Goal: Navigation & Orientation: Find specific page/section

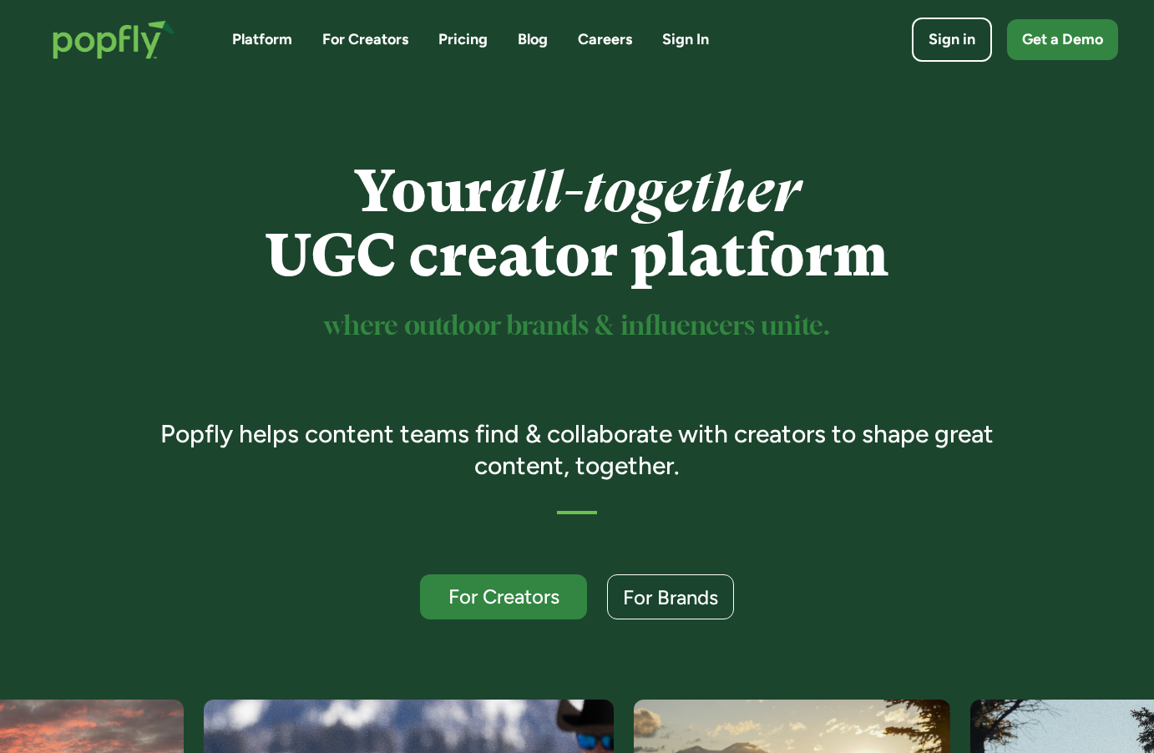
click at [611, 40] on link "Careers" at bounding box center [605, 39] width 54 height 21
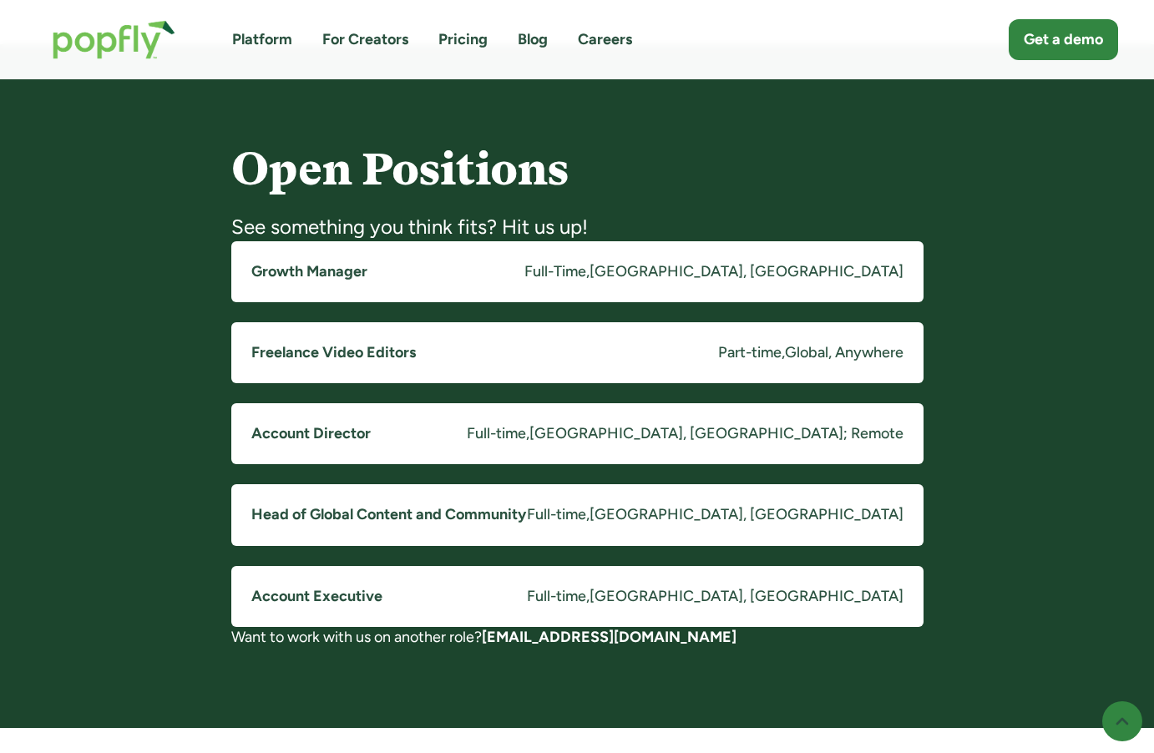
scroll to position [1238, 0]
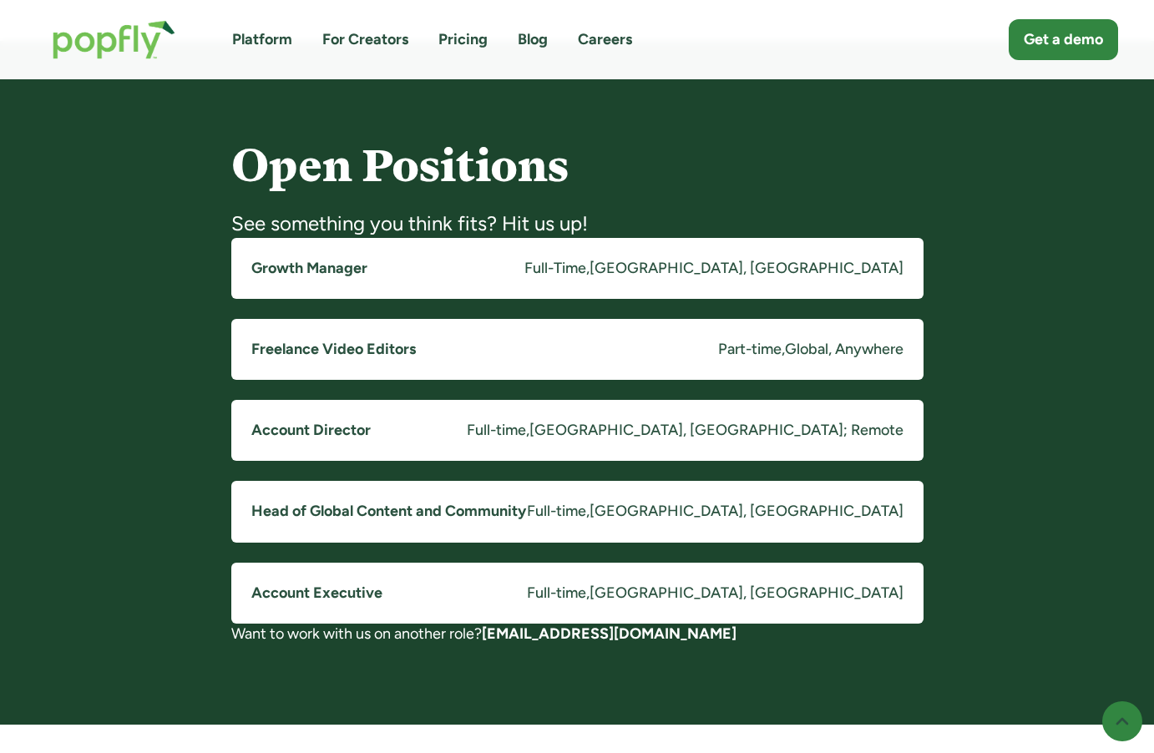
click at [453, 504] on h5 "Head of Global Content and Community" at bounding box center [388, 511] width 275 height 21
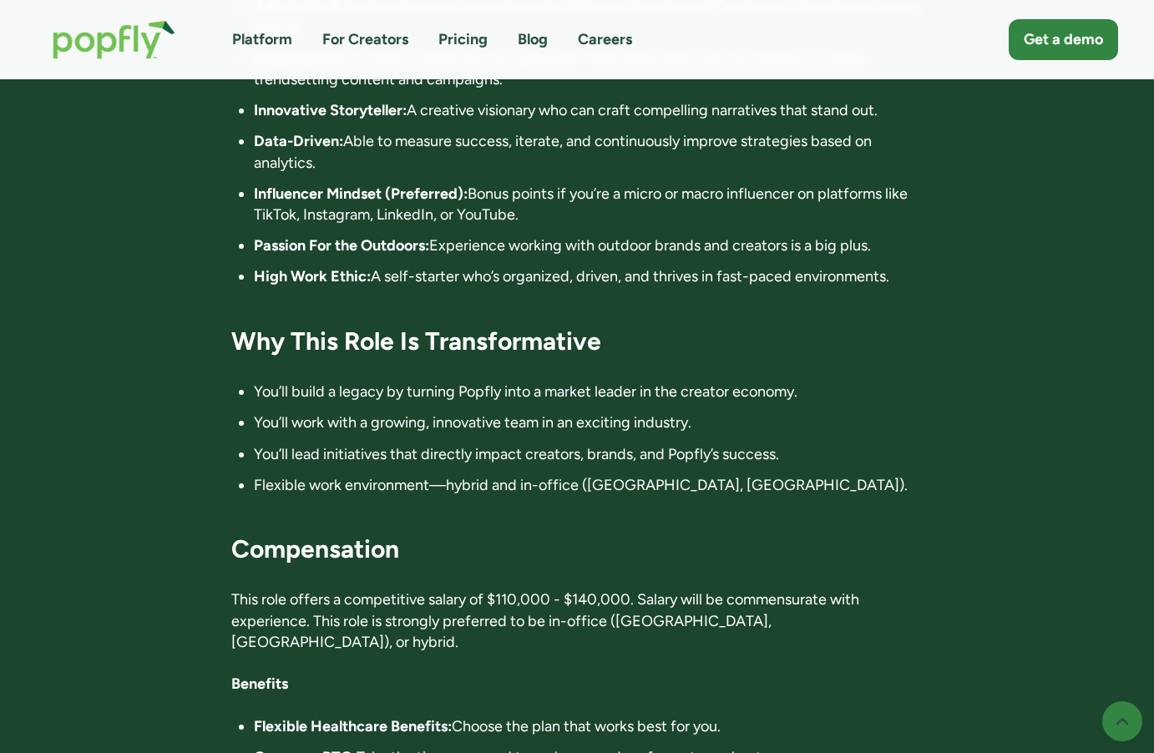
scroll to position [2586, 0]
